Goal: Task Accomplishment & Management: Manage account settings

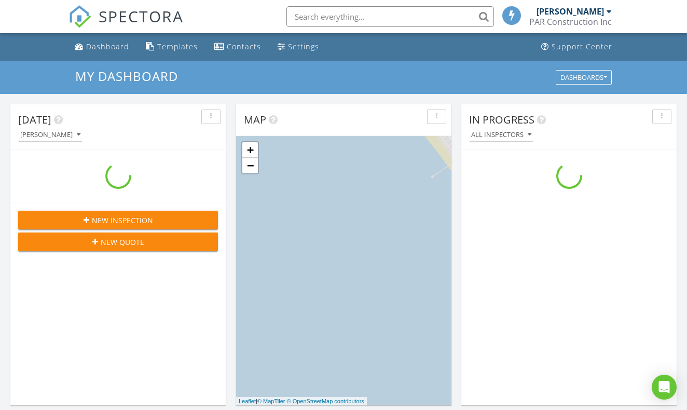
scroll to position [945, 688]
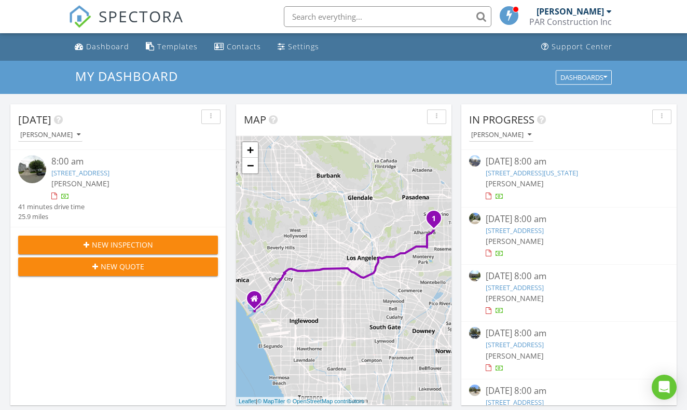
click at [425, 21] on input "text" at bounding box center [388, 16] width 208 height 21
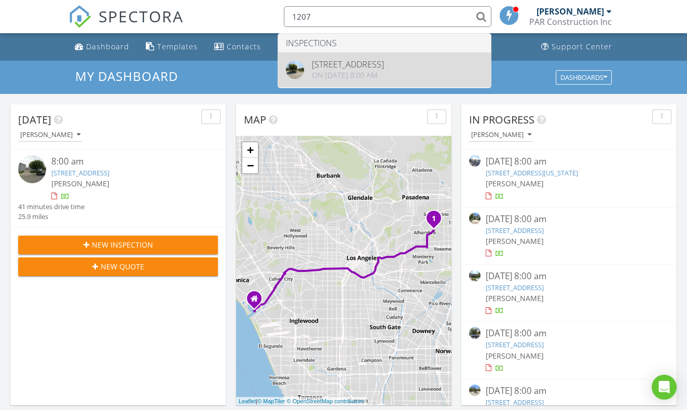
type input "1207"
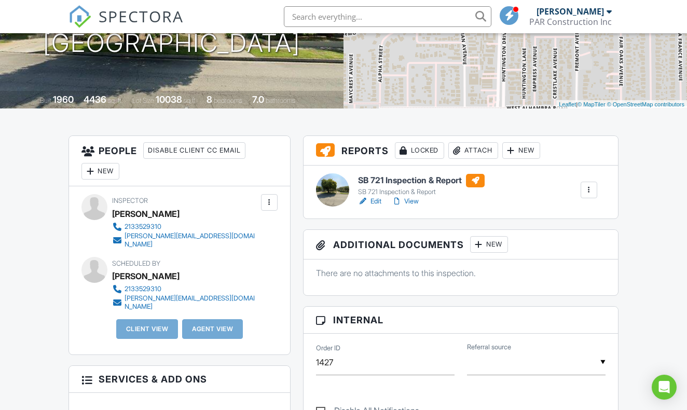
scroll to position [189, 0]
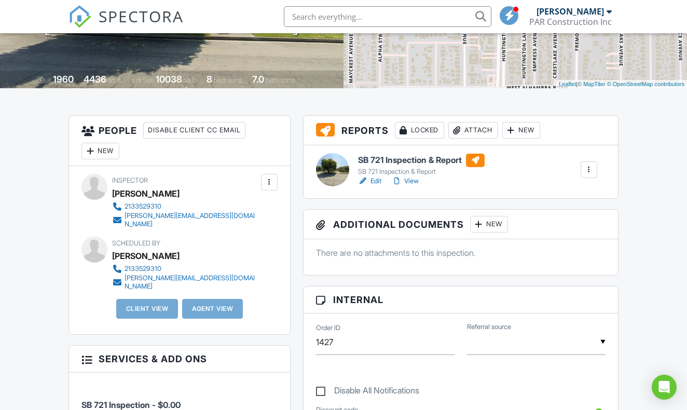
click at [374, 182] on link "Edit" at bounding box center [369, 181] width 23 height 10
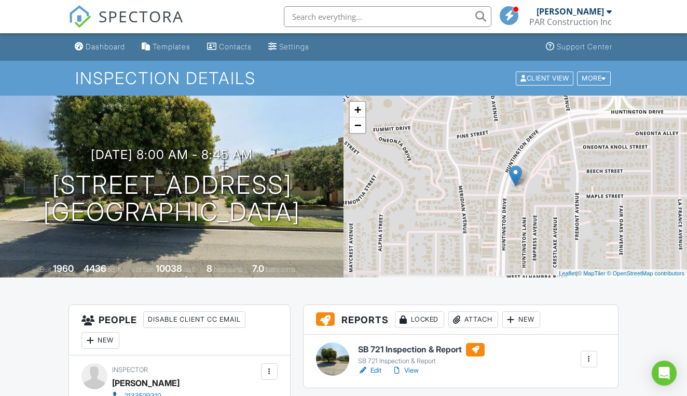
click at [415, 371] on link "View" at bounding box center [405, 370] width 27 height 10
click at [411, 368] on link "View" at bounding box center [405, 370] width 27 height 10
click at [414, 371] on link "View" at bounding box center [405, 370] width 27 height 10
